Goal: Task Accomplishment & Management: Manage account settings

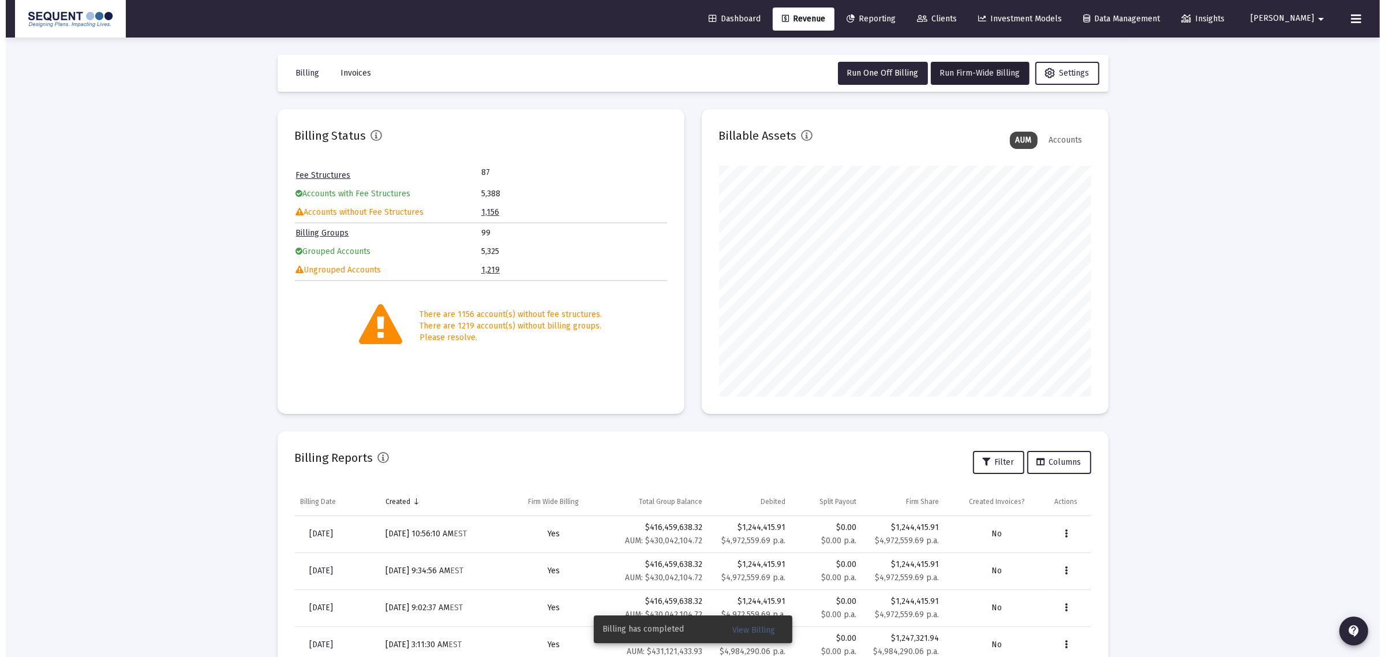
scroll to position [231, 372]
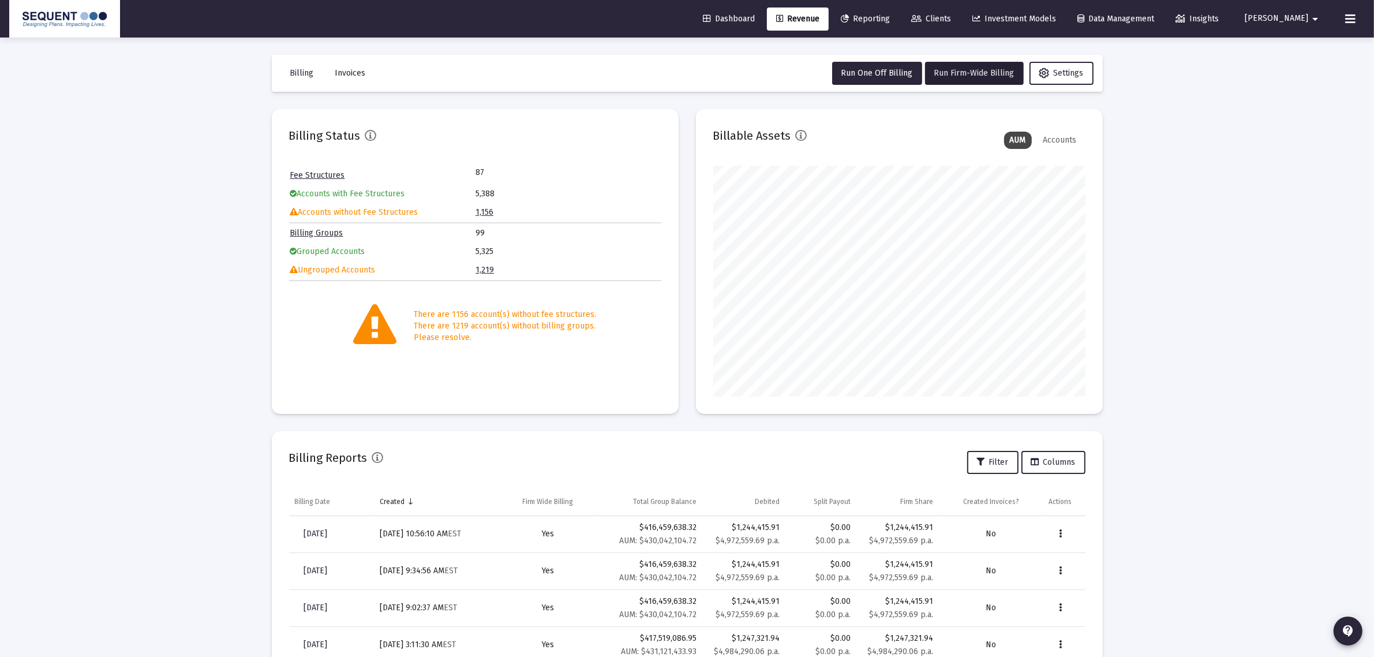
click at [1358, 23] on button at bounding box center [1350, 19] width 23 height 23
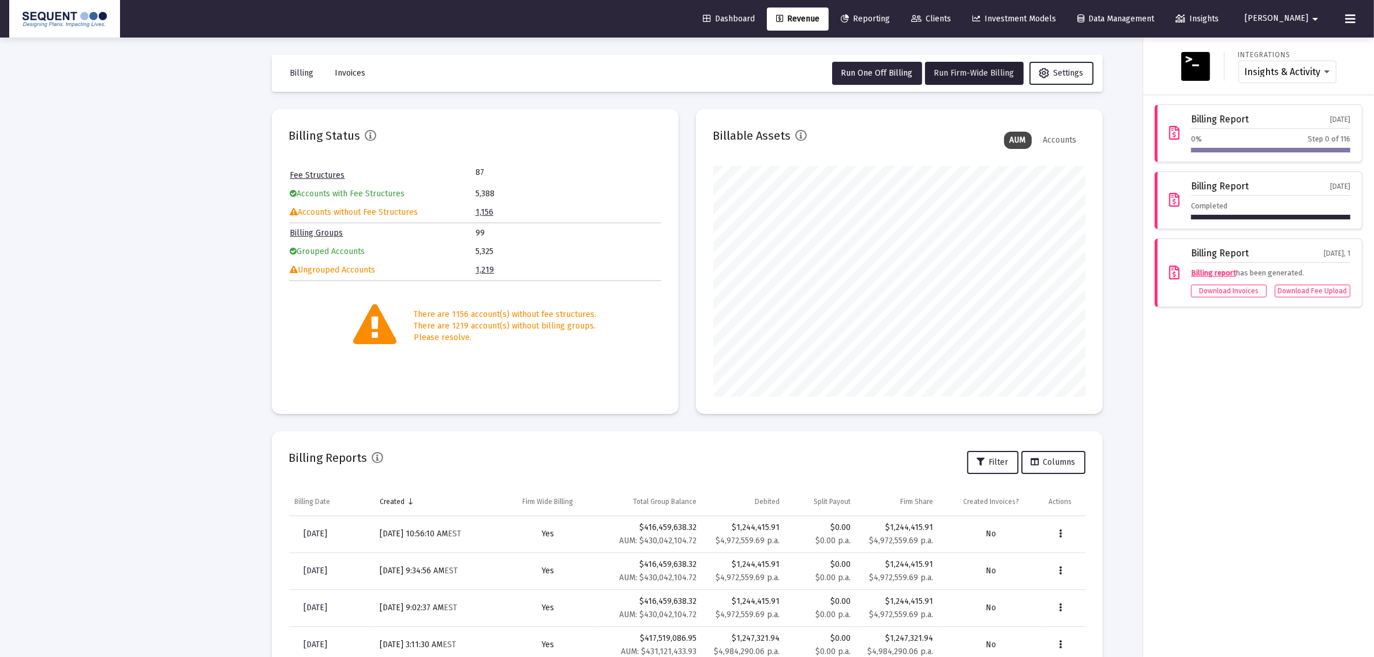
click at [951, 17] on span "Clients" at bounding box center [931, 19] width 40 height 10
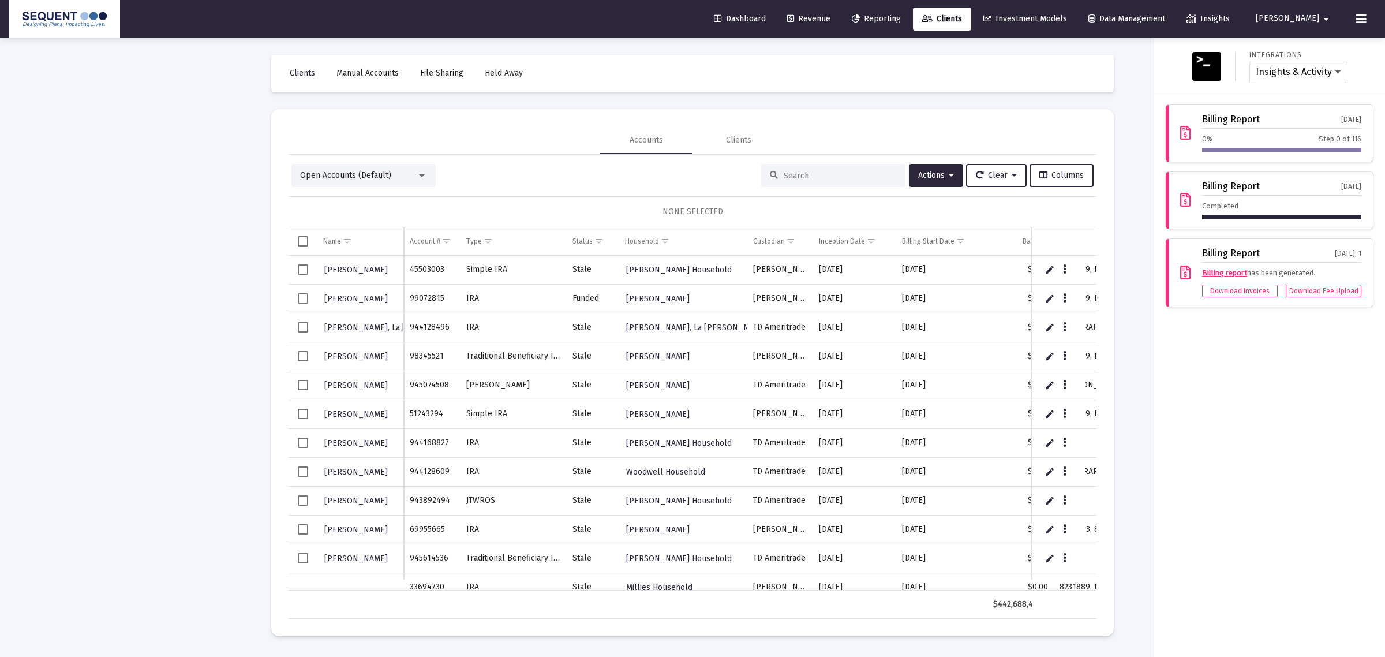
drag, startPoint x: 708, startPoint y: 590, endPoint x: 639, endPoint y: 451, distance: 155.6
click at [929, 590] on div at bounding box center [692, 328] width 1385 height 657
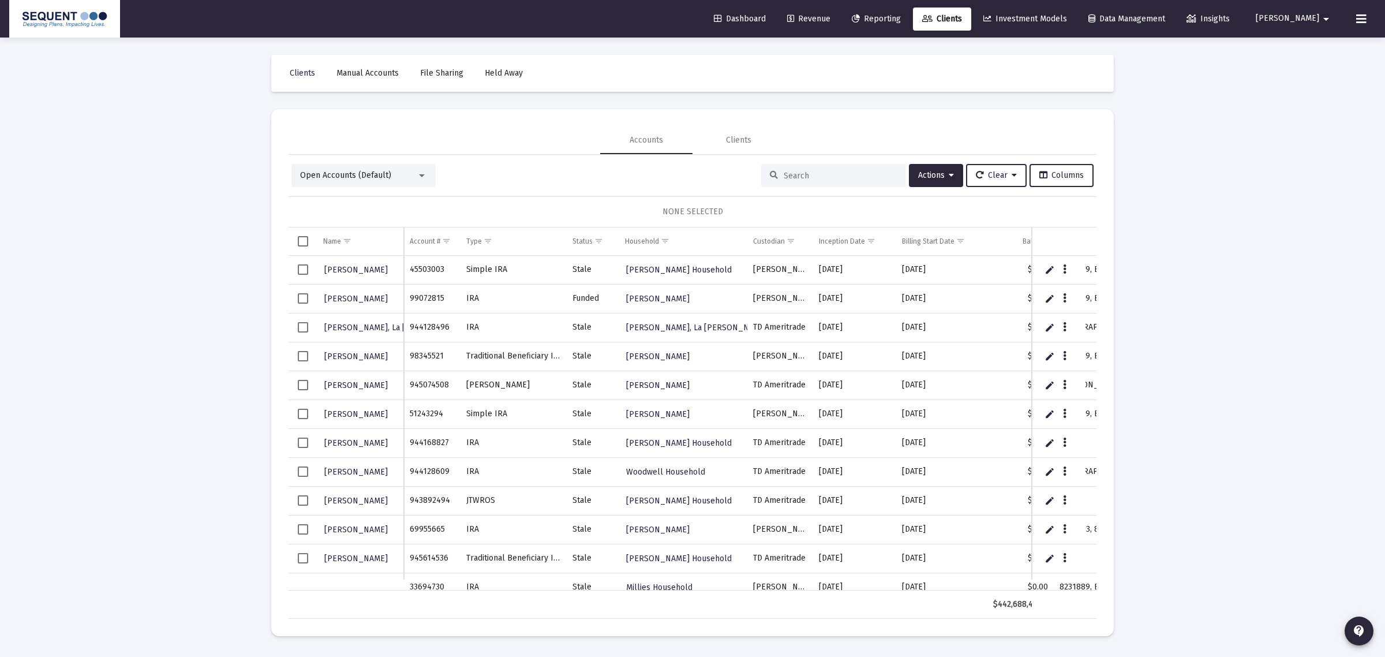
click at [818, 173] on input at bounding box center [840, 176] width 113 height 10
paste input "86001096"
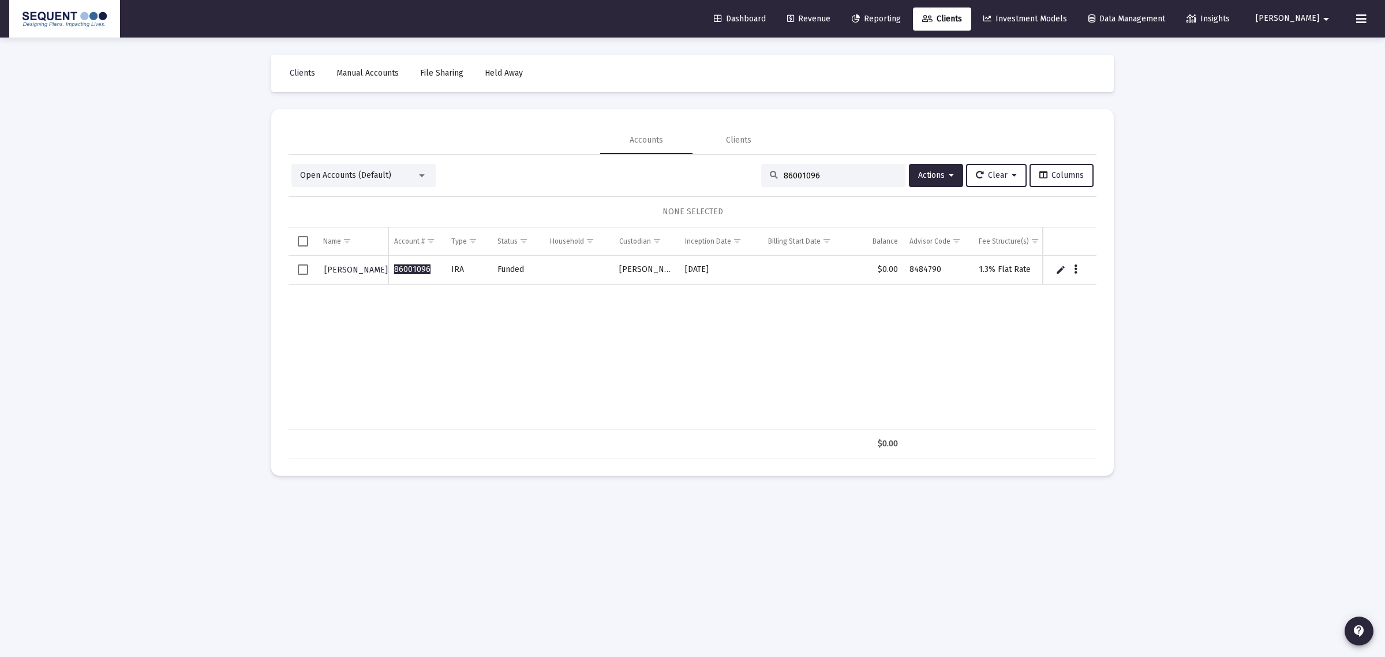
type input "86001096"
click at [932, 22] on icon at bounding box center [927, 19] width 10 height 8
drag, startPoint x: 825, startPoint y: 167, endPoint x: 575, endPoint y: 136, distance: 252.4
click at [575, 136] on mat-tab-group "Accounts Clients Open Accounts (Default) 86001096 Actions Clear Columns NONE SE…" at bounding box center [693, 292] width 808 height 332
click at [815, 157] on div "Open Accounts (Default) 86001096 Actions Clear Columns NONE SELECTED Name Name …" at bounding box center [693, 307] width 808 height 304
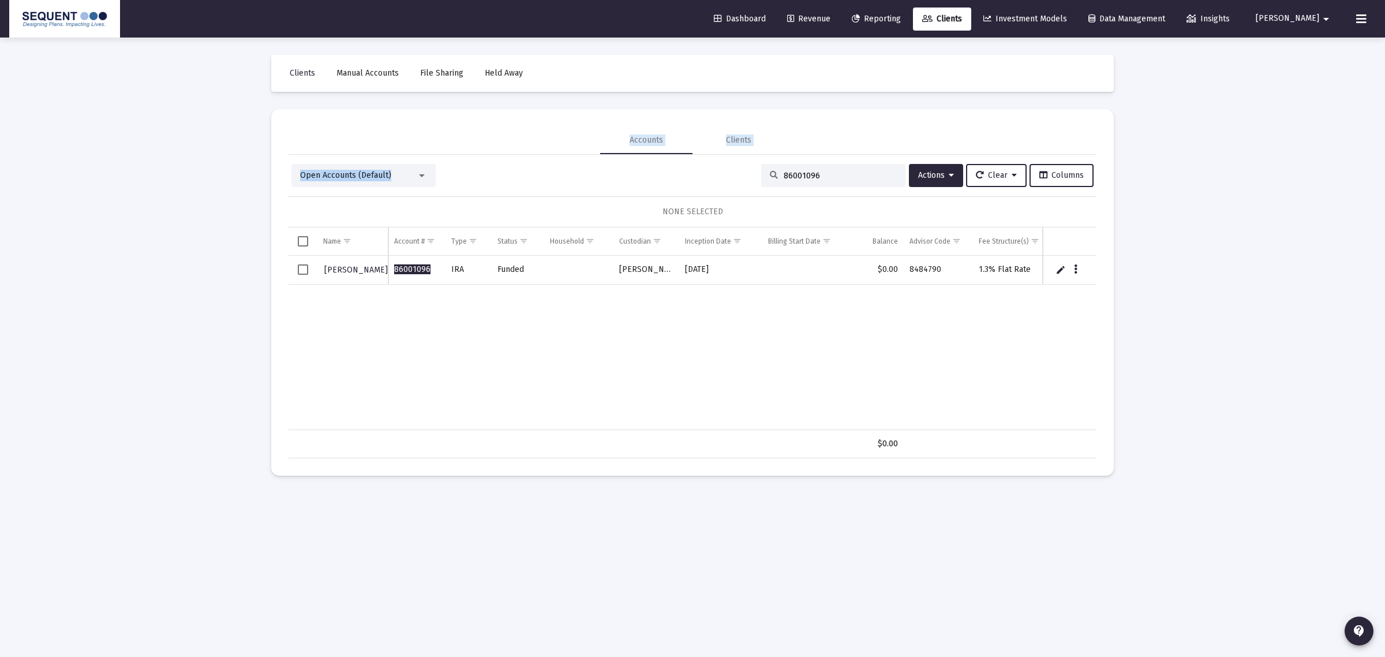
drag, startPoint x: 816, startPoint y: 180, endPoint x: 596, endPoint y: 137, distance: 224.6
click at [596, 137] on mat-tab-group "Accounts Clients Open Accounts (Default) 86001096 Actions Clear Columns NONE SE…" at bounding box center [693, 292] width 808 height 332
click at [821, 171] on input "86001096" at bounding box center [840, 176] width 113 height 10
drag, startPoint x: 821, startPoint y: 171, endPoint x: 558, endPoint y: 147, distance: 263.7
click at [558, 147] on mat-tab-group "Accounts Clients Open Accounts (Default) 86001096 Actions Clear Columns NONE SE…" at bounding box center [693, 292] width 808 height 332
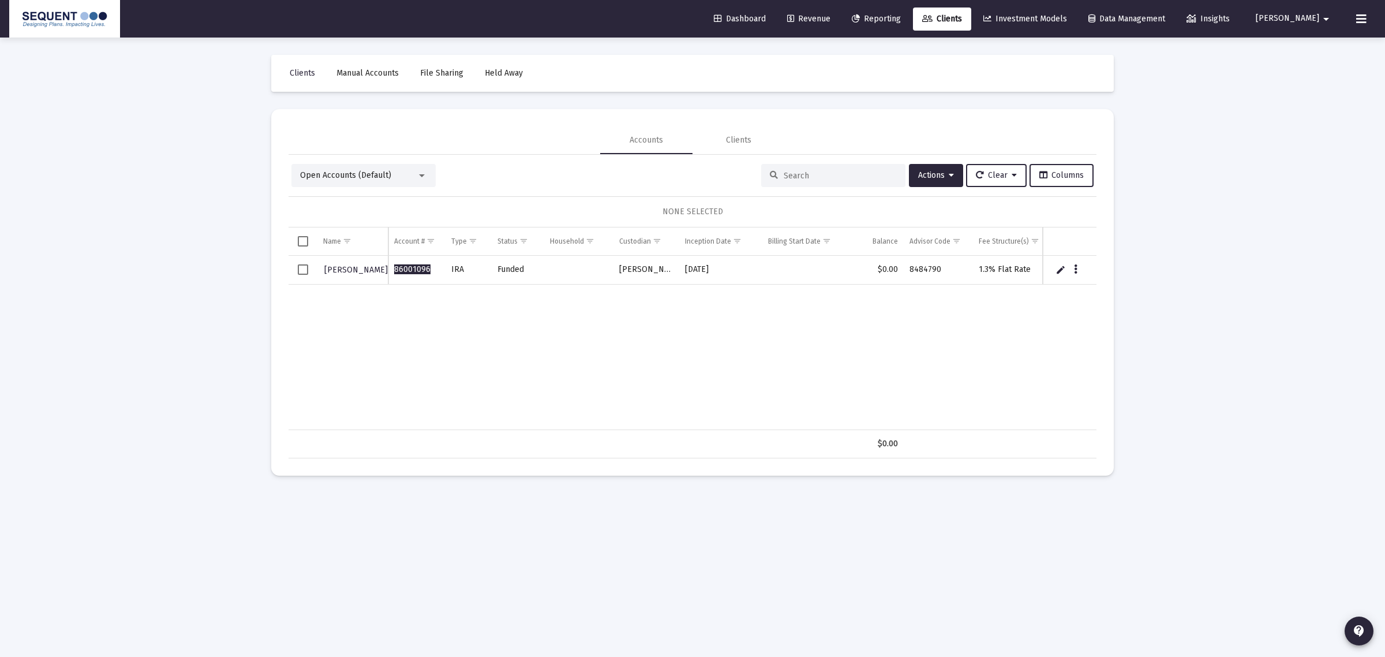
click at [900, 95] on div "Clients Manual Accounts File Sharing Held Away Accounts Clients Open Accounts (…" at bounding box center [693, 265] width 866 height 455
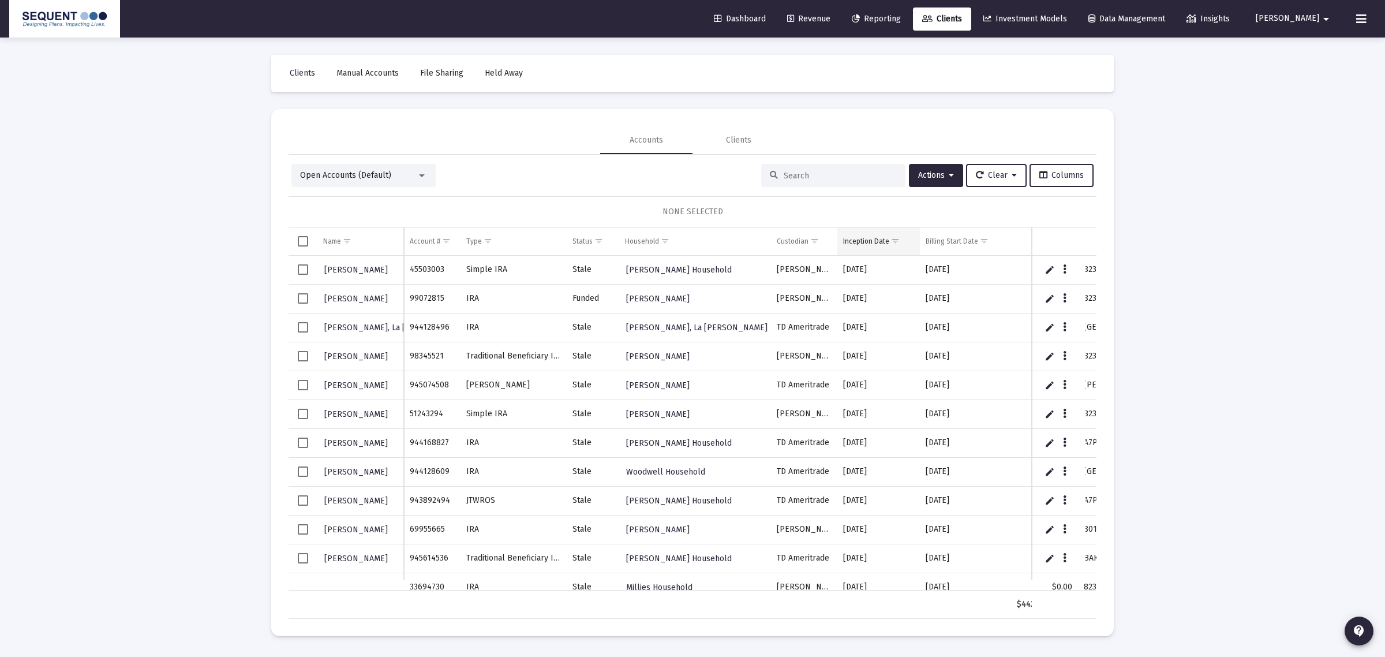
click at [898, 240] on span "Show filter options for column 'Inception Date'" at bounding box center [895, 241] width 9 height 9
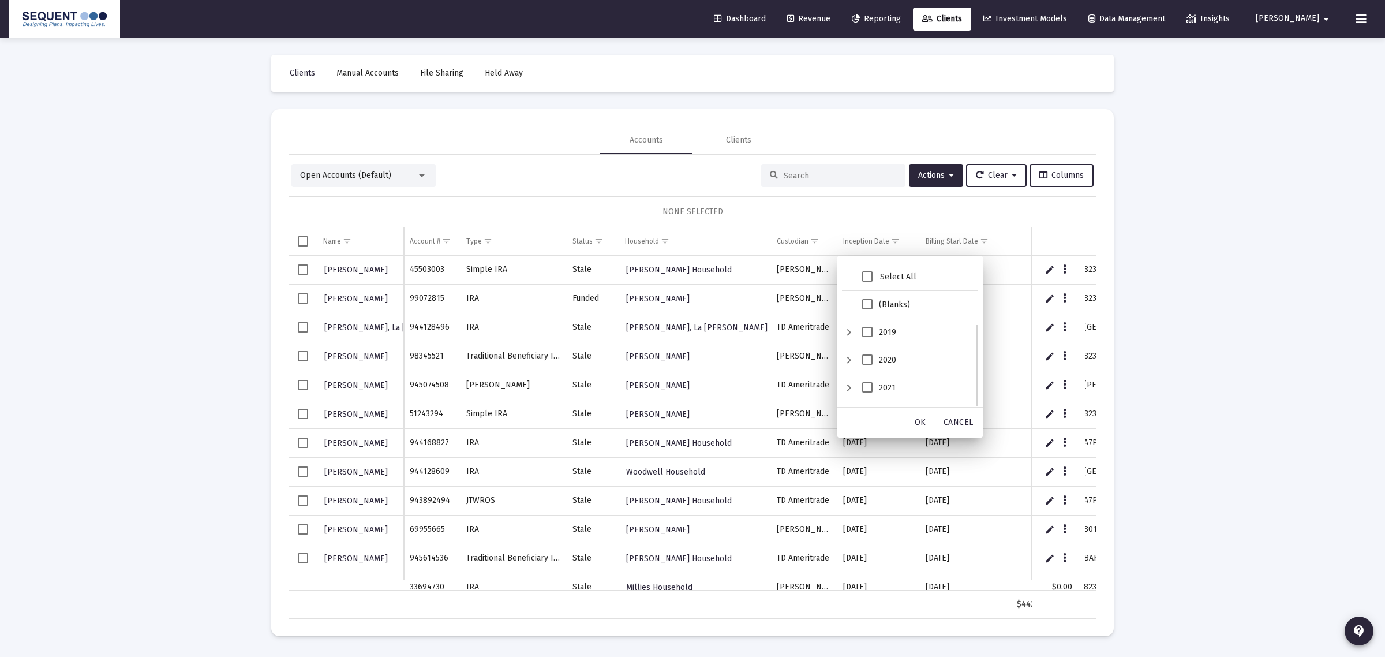
scroll to position [105, 0]
click at [852, 391] on div "2025" at bounding box center [849, 394] width 14 height 28
click at [886, 362] on span "August" at bounding box center [881, 364] width 10 height 10
click at [927, 426] on div "OK" at bounding box center [920, 422] width 37 height 21
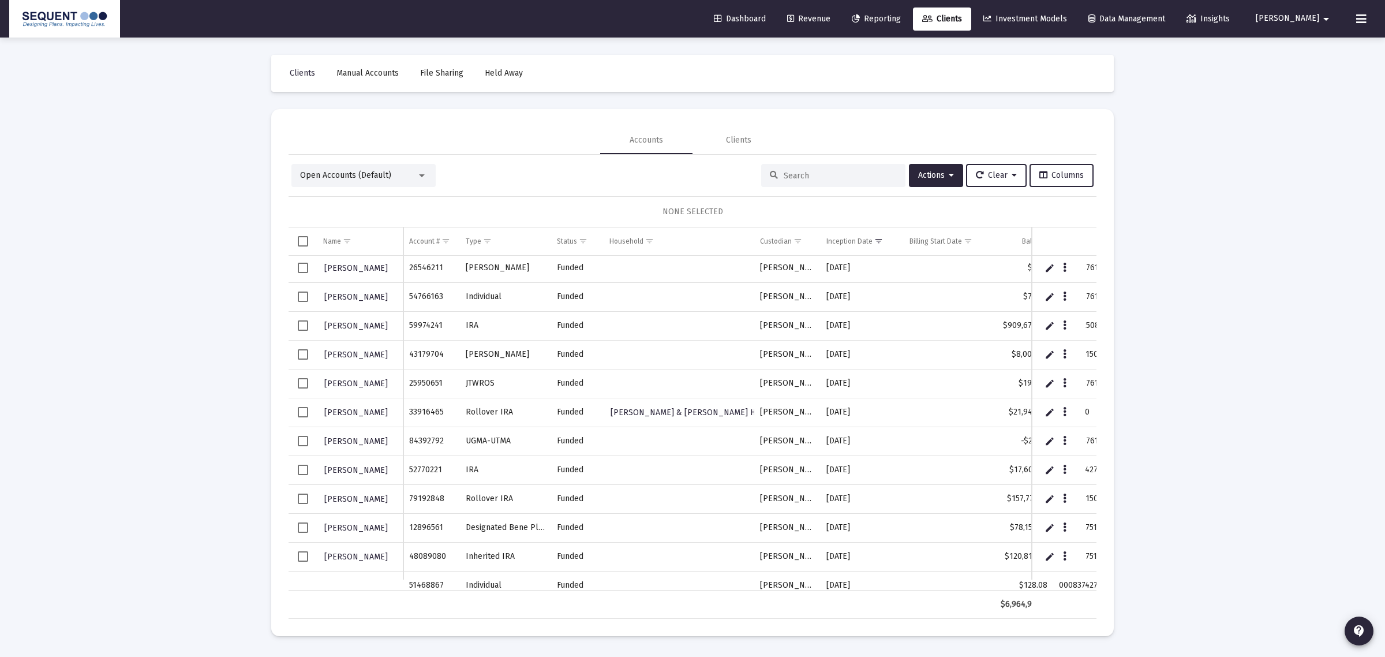
scroll to position [0, 0]
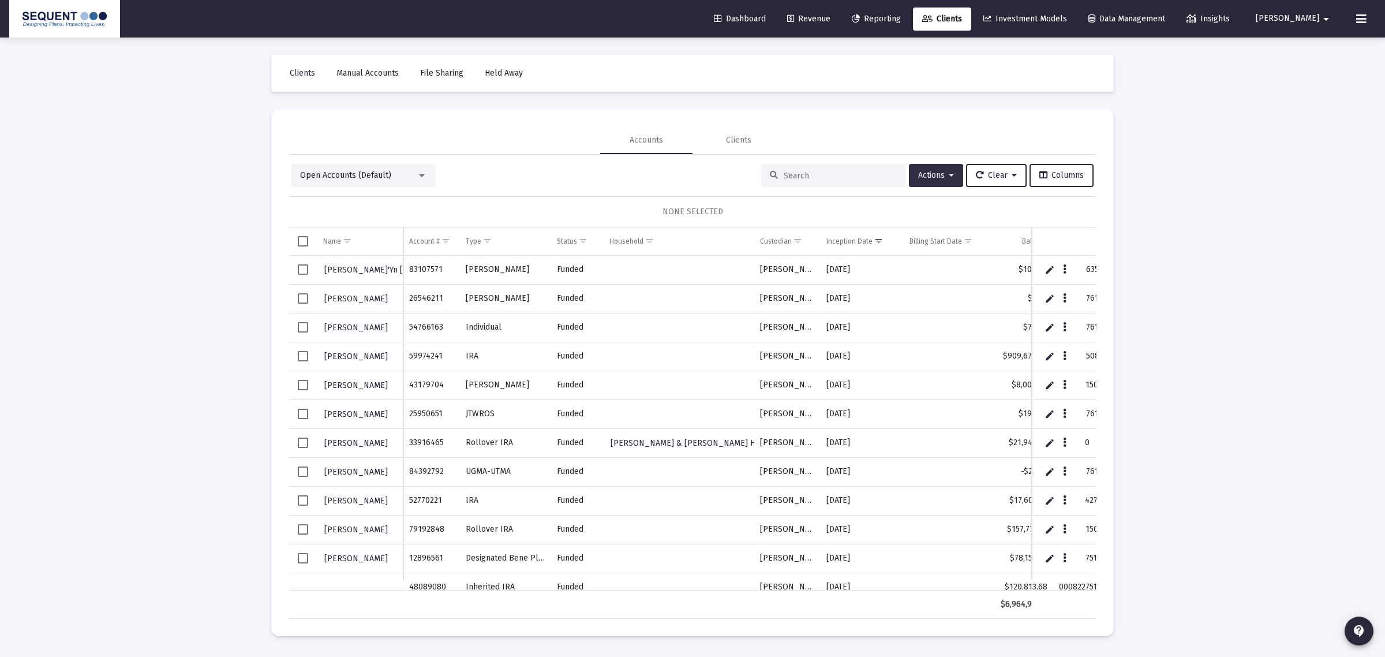
click at [934, 171] on span "Actions" at bounding box center [936, 175] width 36 height 10
click at [1074, 265] on button "Export All Rows" at bounding box center [1064, 261] width 78 height 28
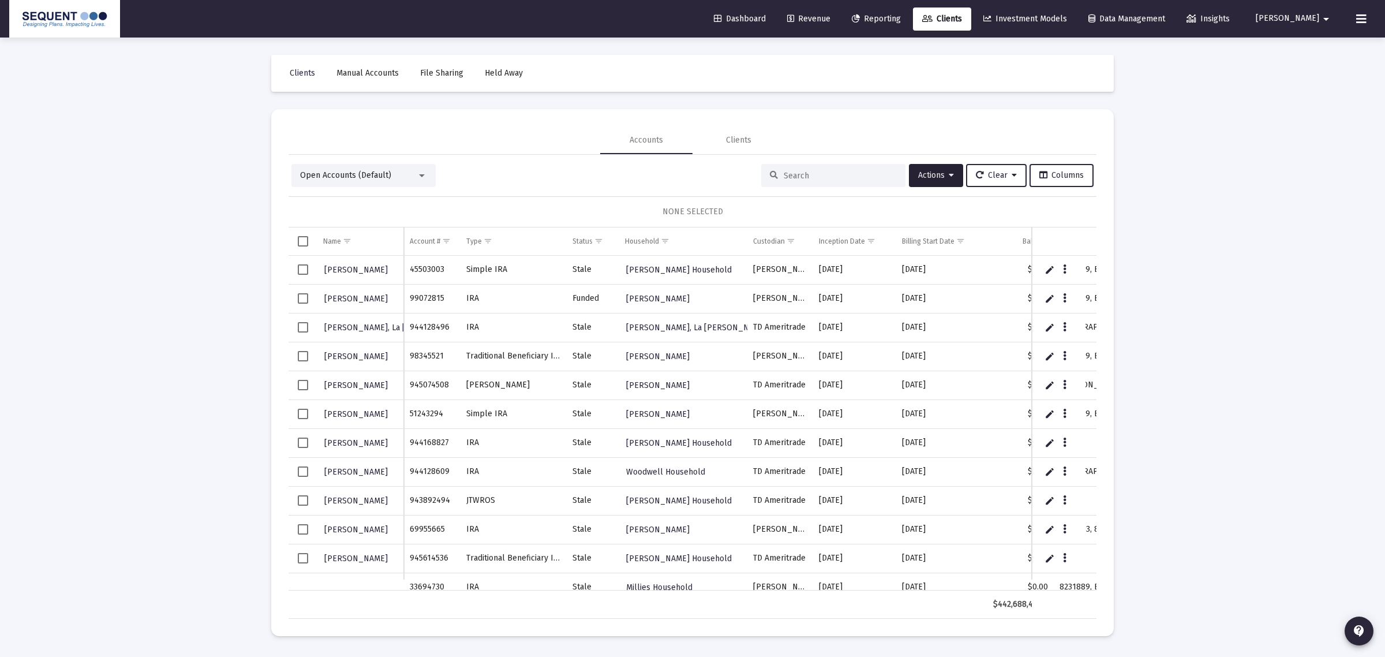
click at [1357, 19] on icon at bounding box center [1361, 19] width 10 height 14
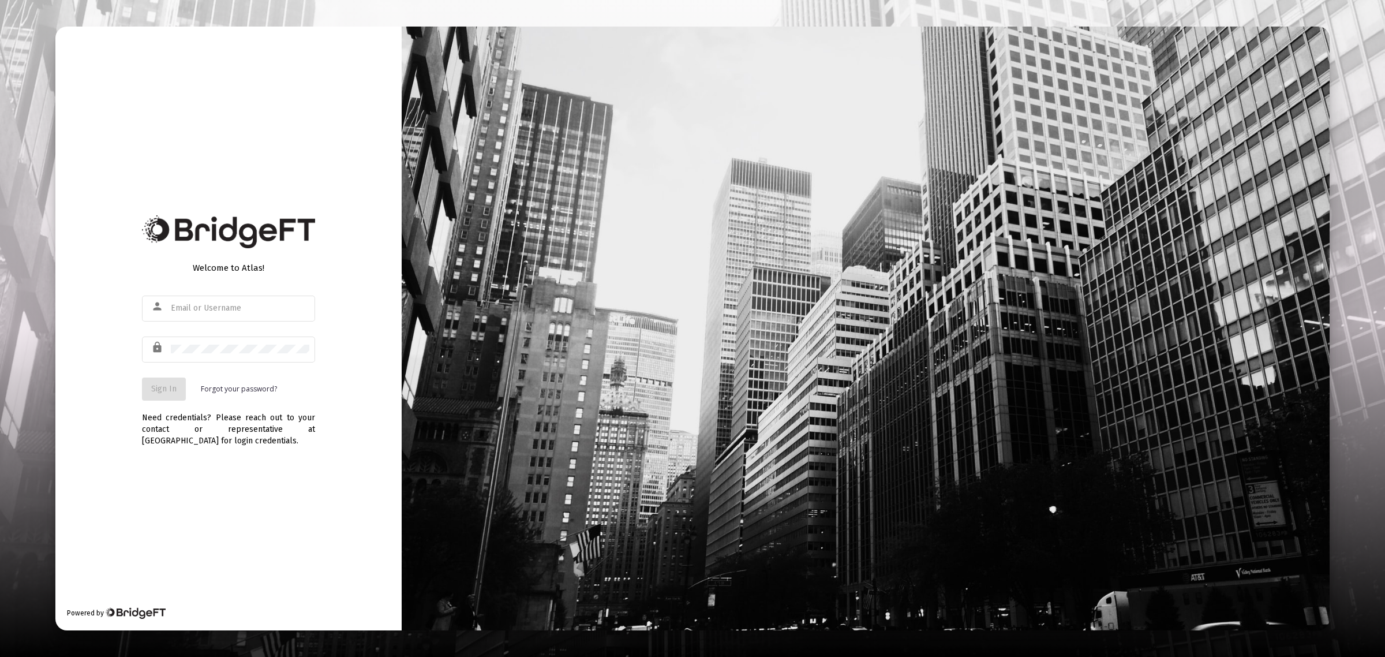
type input "kschell@sequentplanning.com"
click at [174, 399] on button "Sign In" at bounding box center [164, 388] width 44 height 23
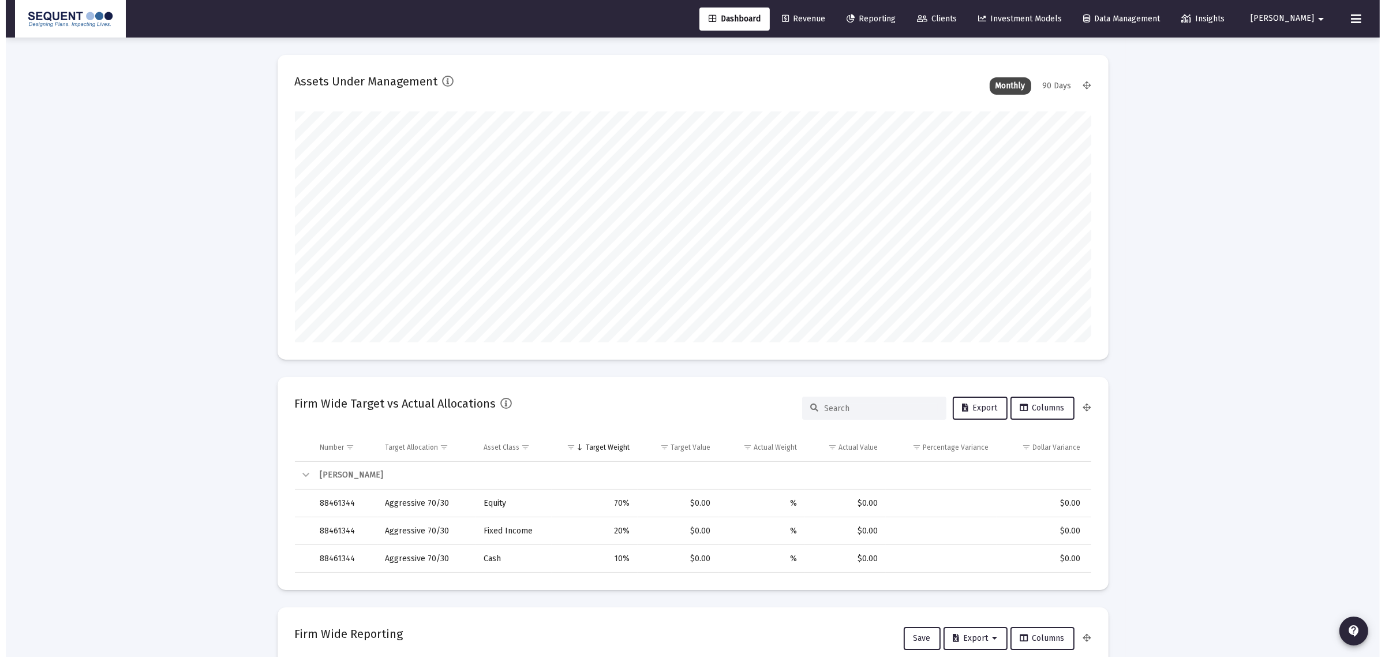
scroll to position [231, 429]
click at [951, 21] on span "Clients" at bounding box center [931, 19] width 40 height 10
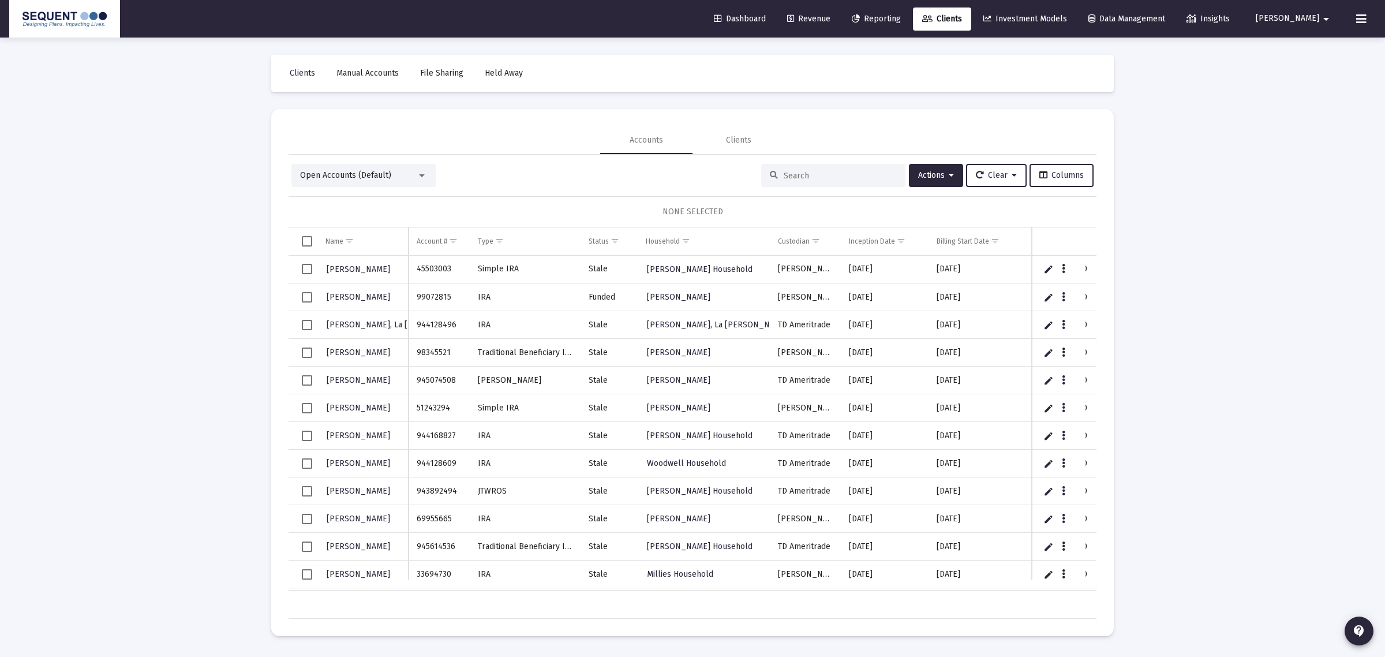
click at [829, 179] on input at bounding box center [840, 176] width 113 height 10
paste input "84085298"
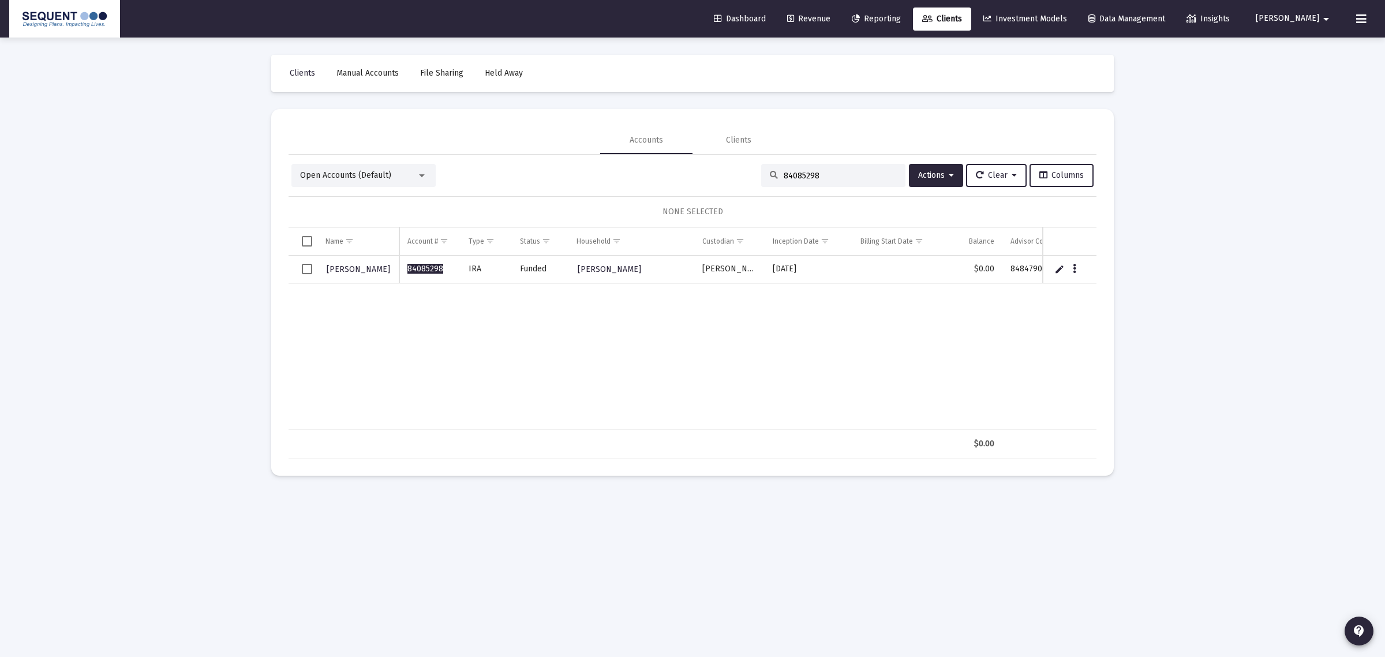
type input "84085298"
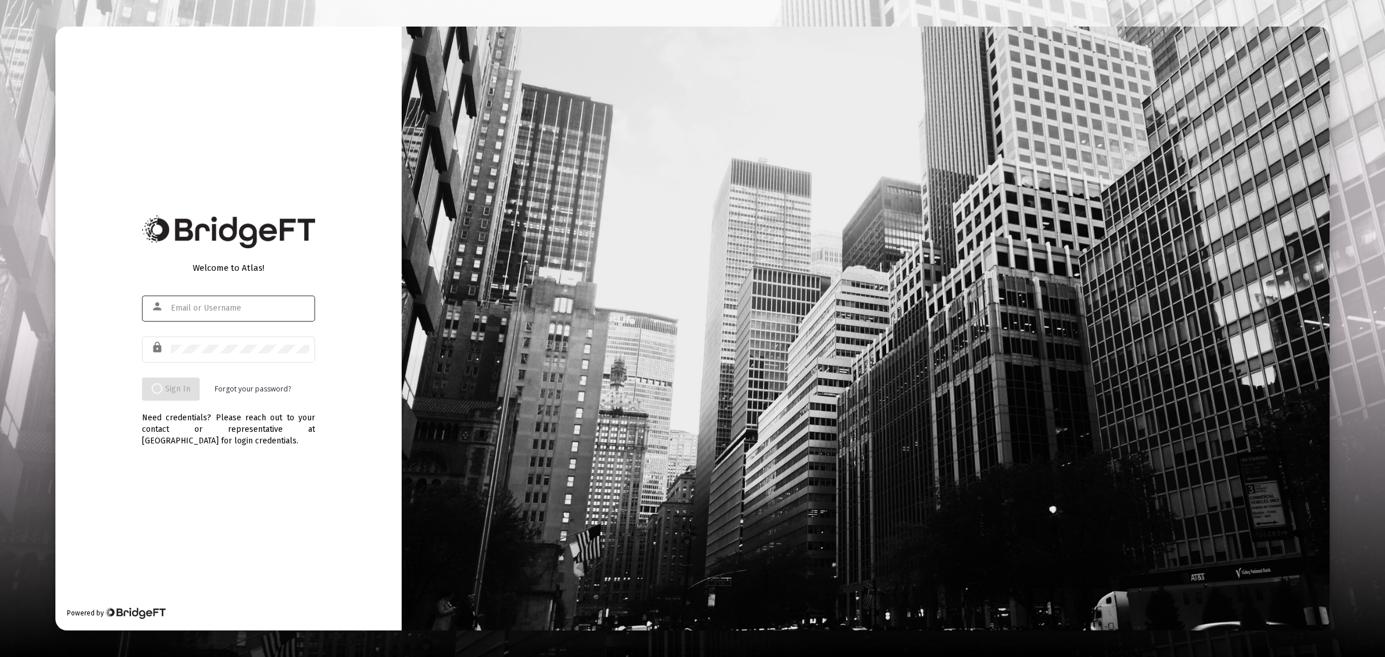
type input "[EMAIL_ADDRESS][DOMAIN_NAME]"
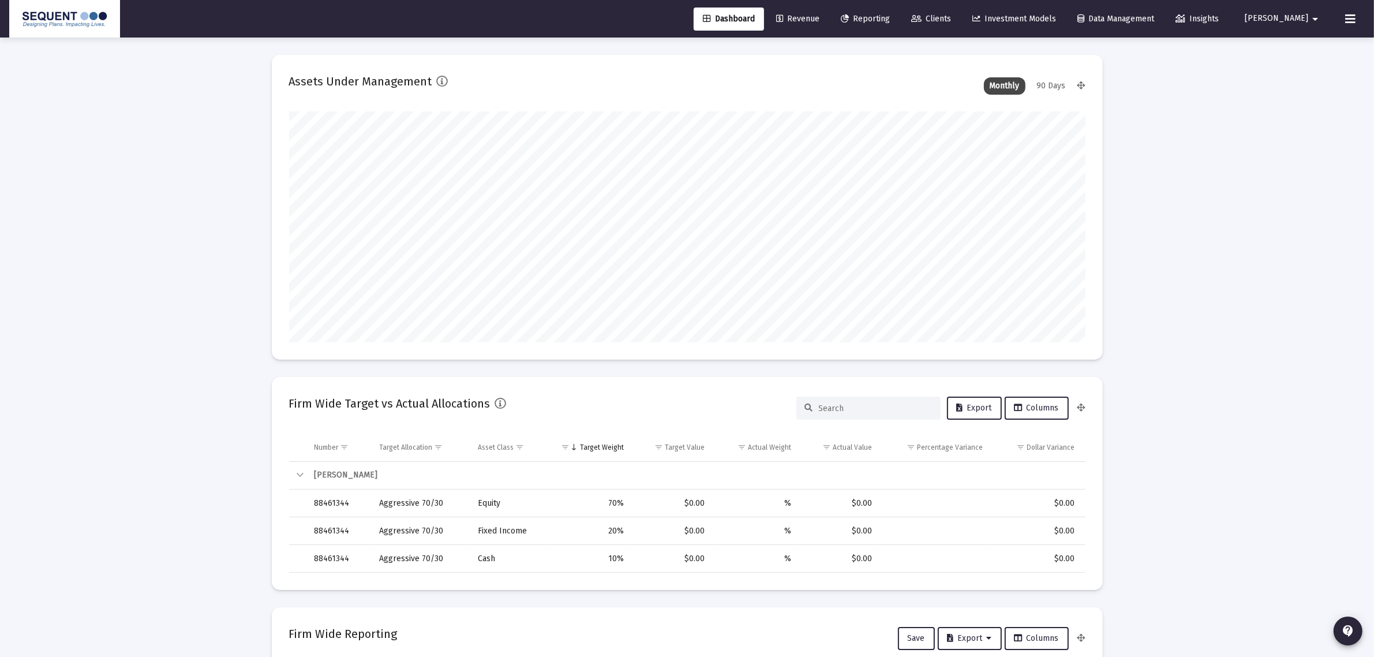
scroll to position [231, 429]
type input "2025-09-02"
